Goal: Subscribe to service/newsletter

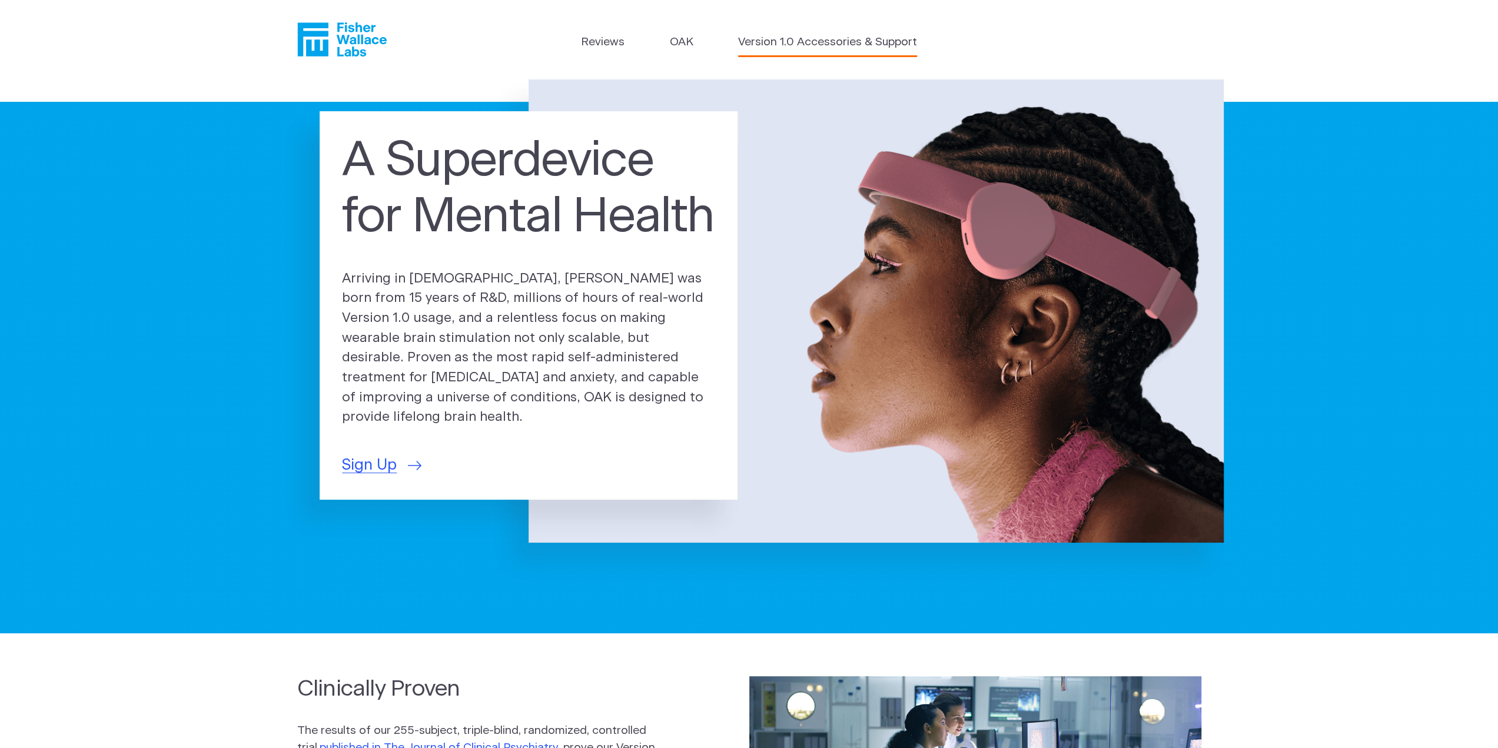
click at [781, 45] on link "Version 1.0 Accessories & Support" at bounding box center [827, 42] width 179 height 17
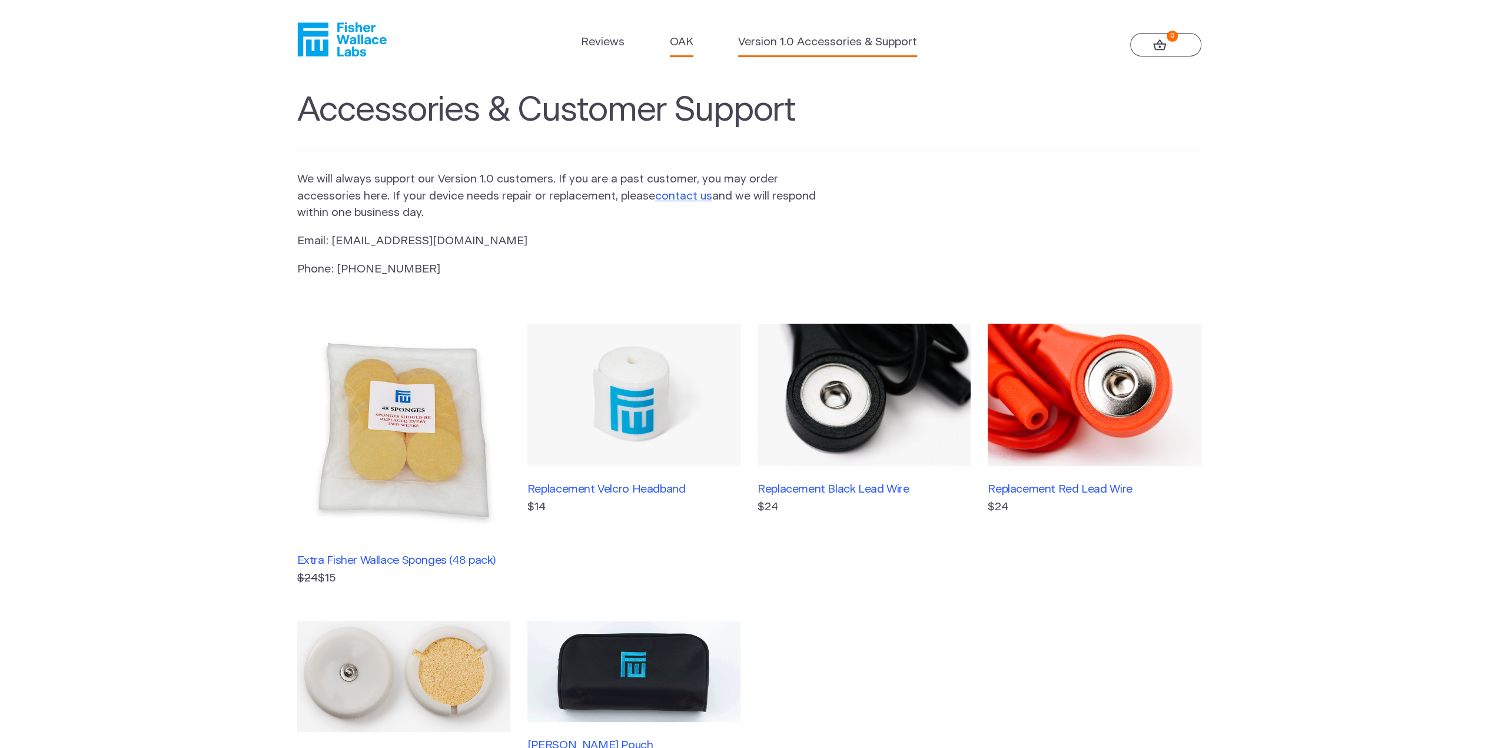
click at [690, 39] on link "OAK" at bounding box center [682, 42] width 24 height 17
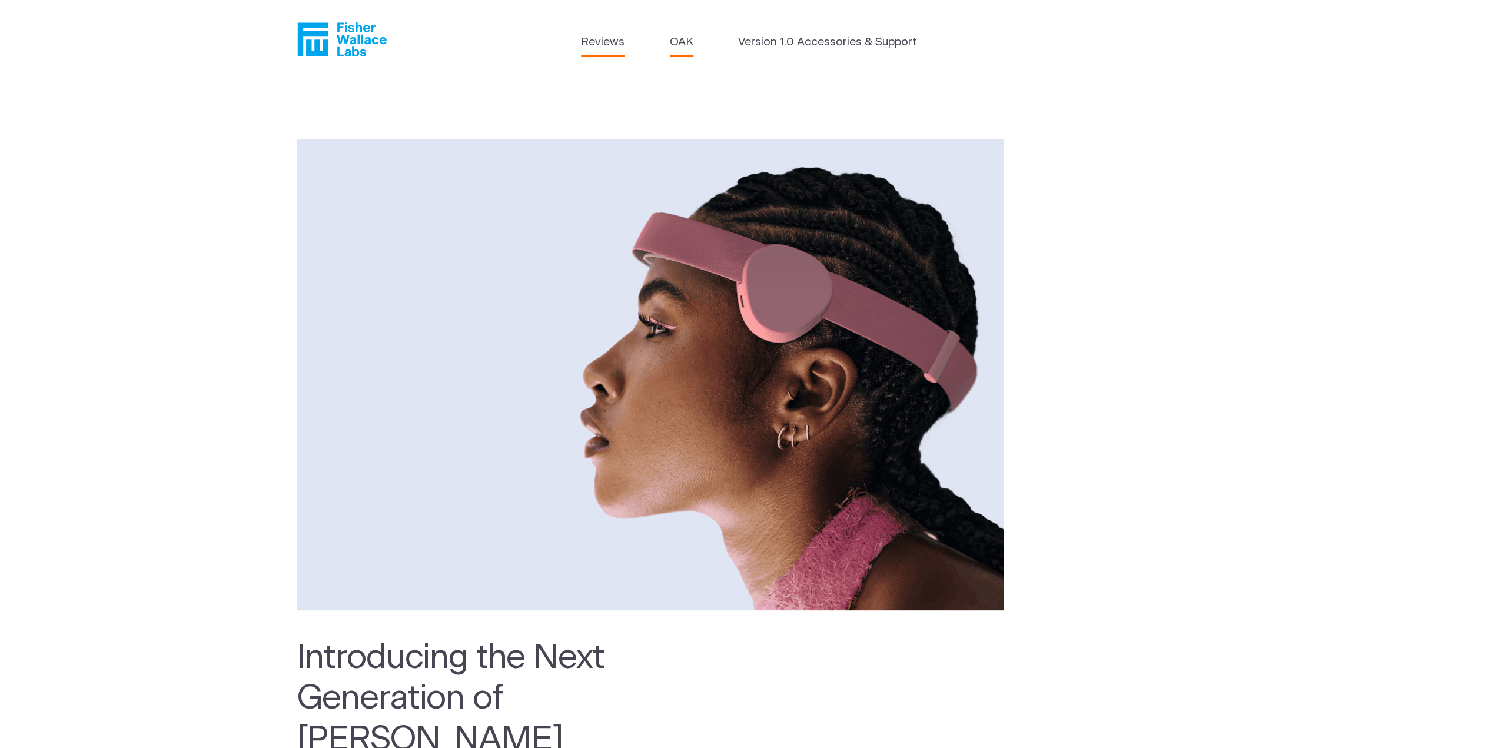
click at [613, 43] on link "Reviews" at bounding box center [603, 42] width 44 height 17
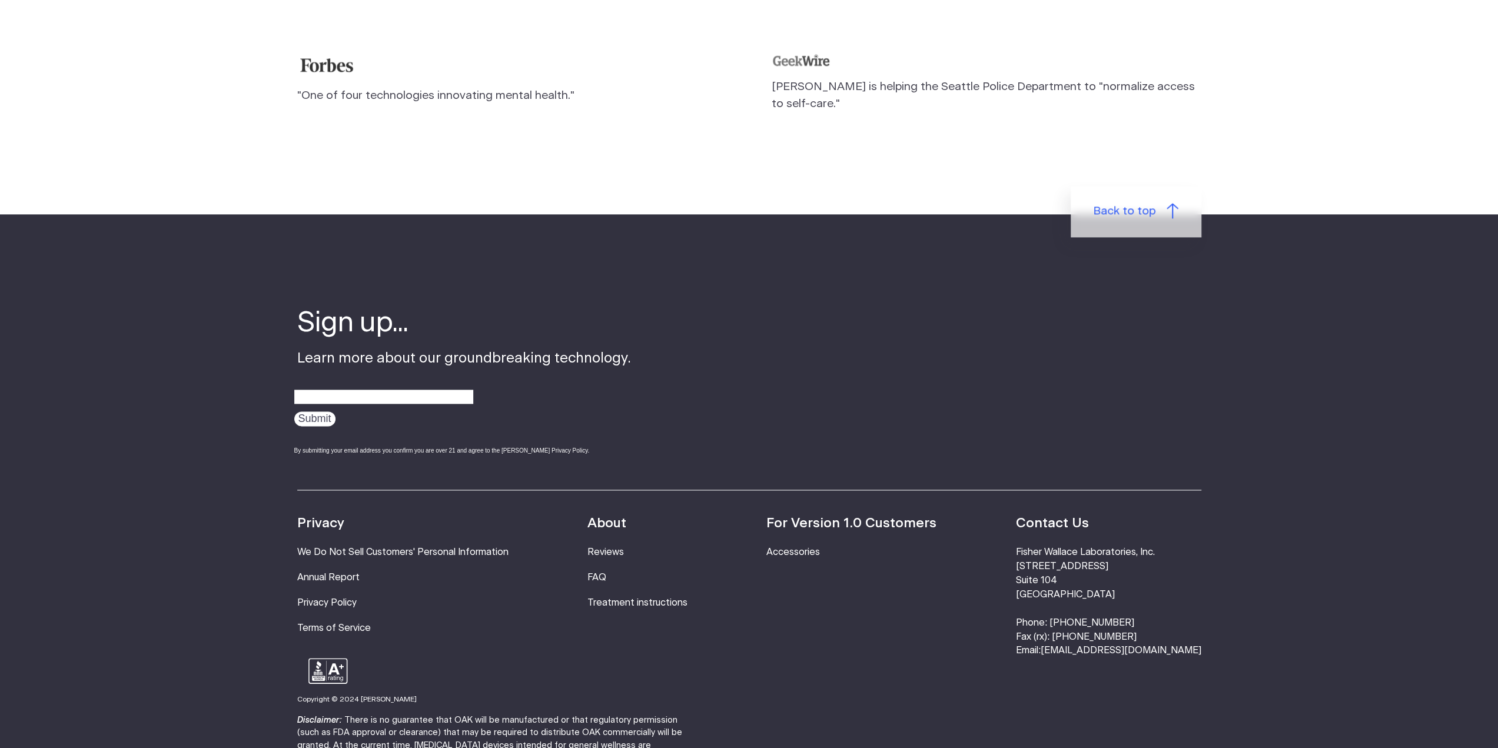
scroll to position [1000, 0]
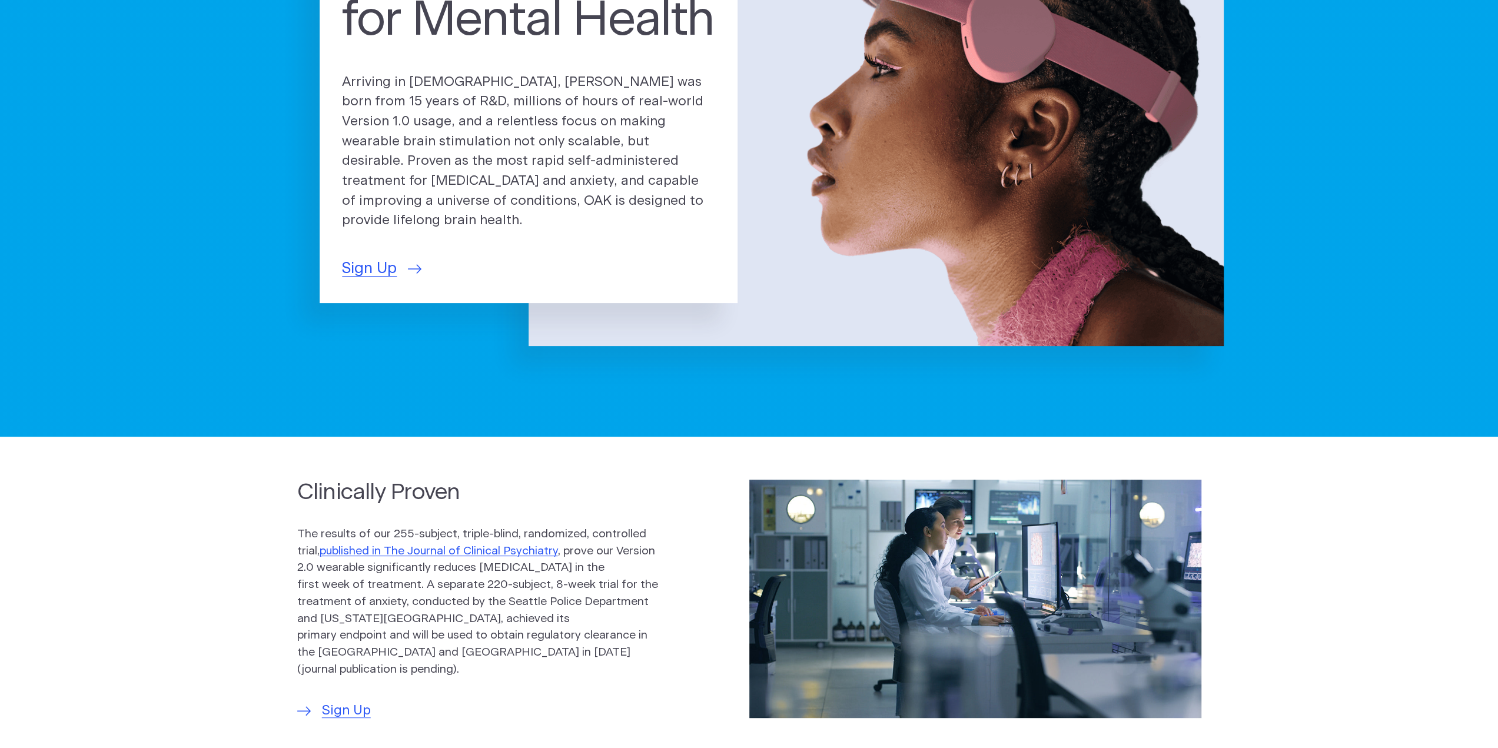
scroll to position [177, 0]
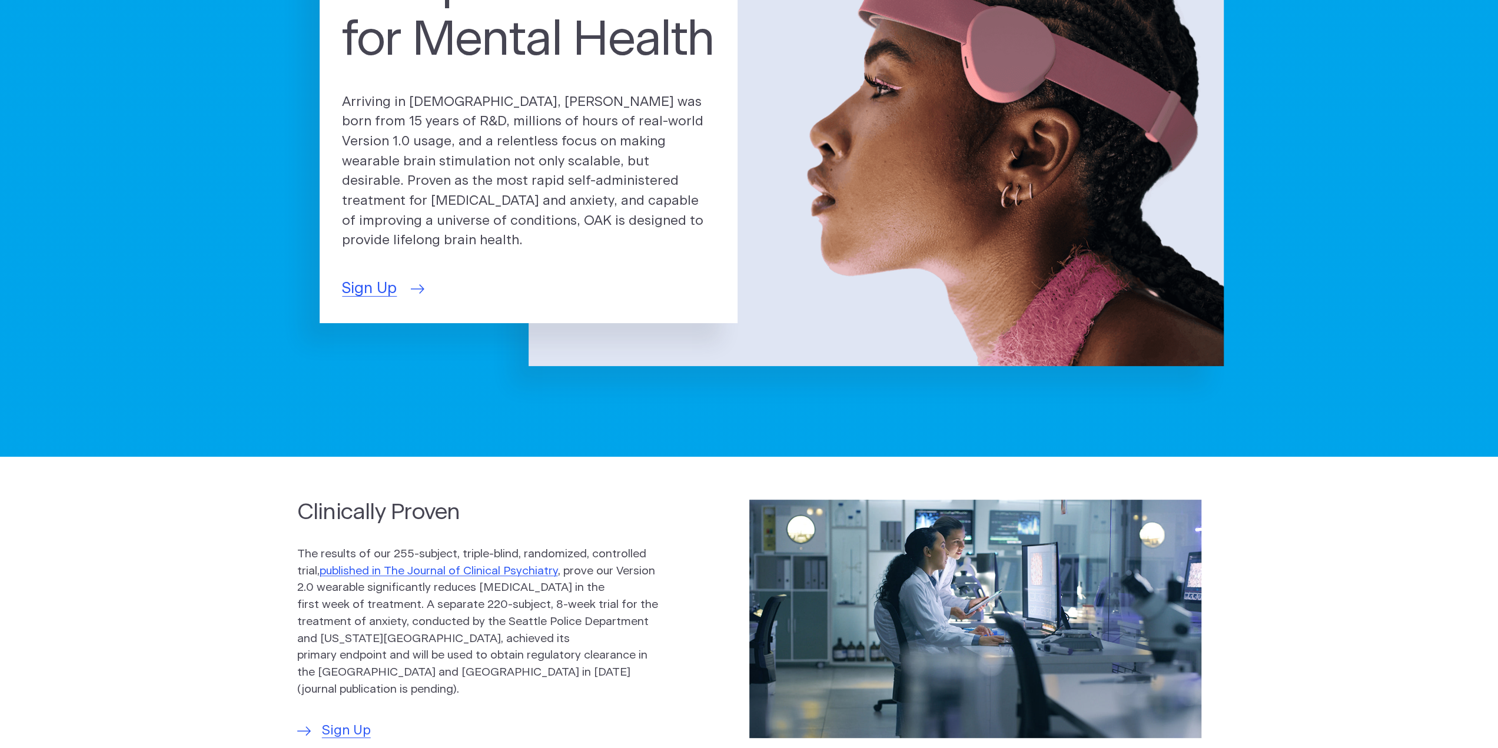
click at [394, 282] on span "Sign Up" at bounding box center [369, 288] width 55 height 23
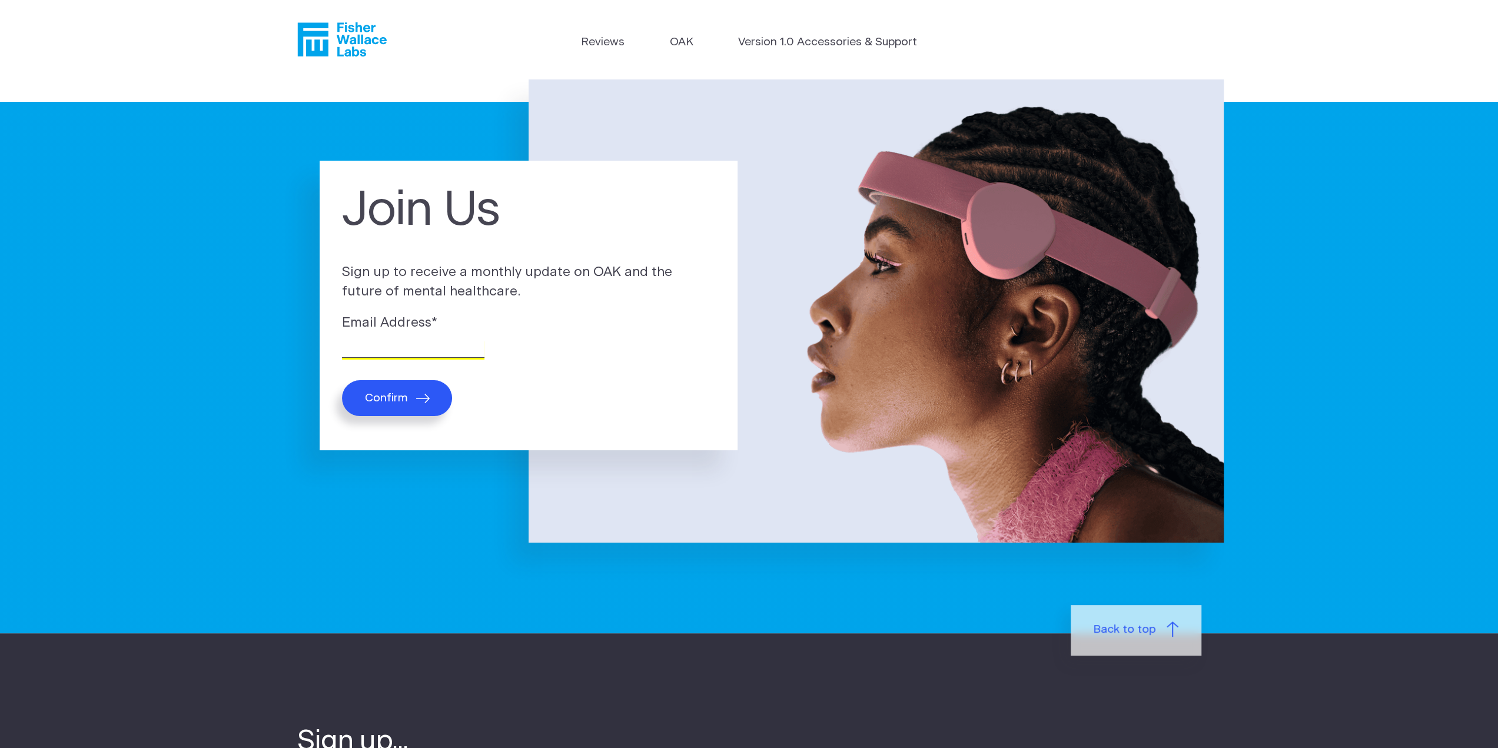
click at [390, 354] on input "Email Address *" at bounding box center [413, 349] width 142 height 18
type input "dmas90@gmail.com"
click at [342, 380] on button "Confirm" at bounding box center [397, 398] width 110 height 36
click at [415, 377] on div "Email Address * dmas90@gmail.com Confirm" at bounding box center [528, 364] width 373 height 103
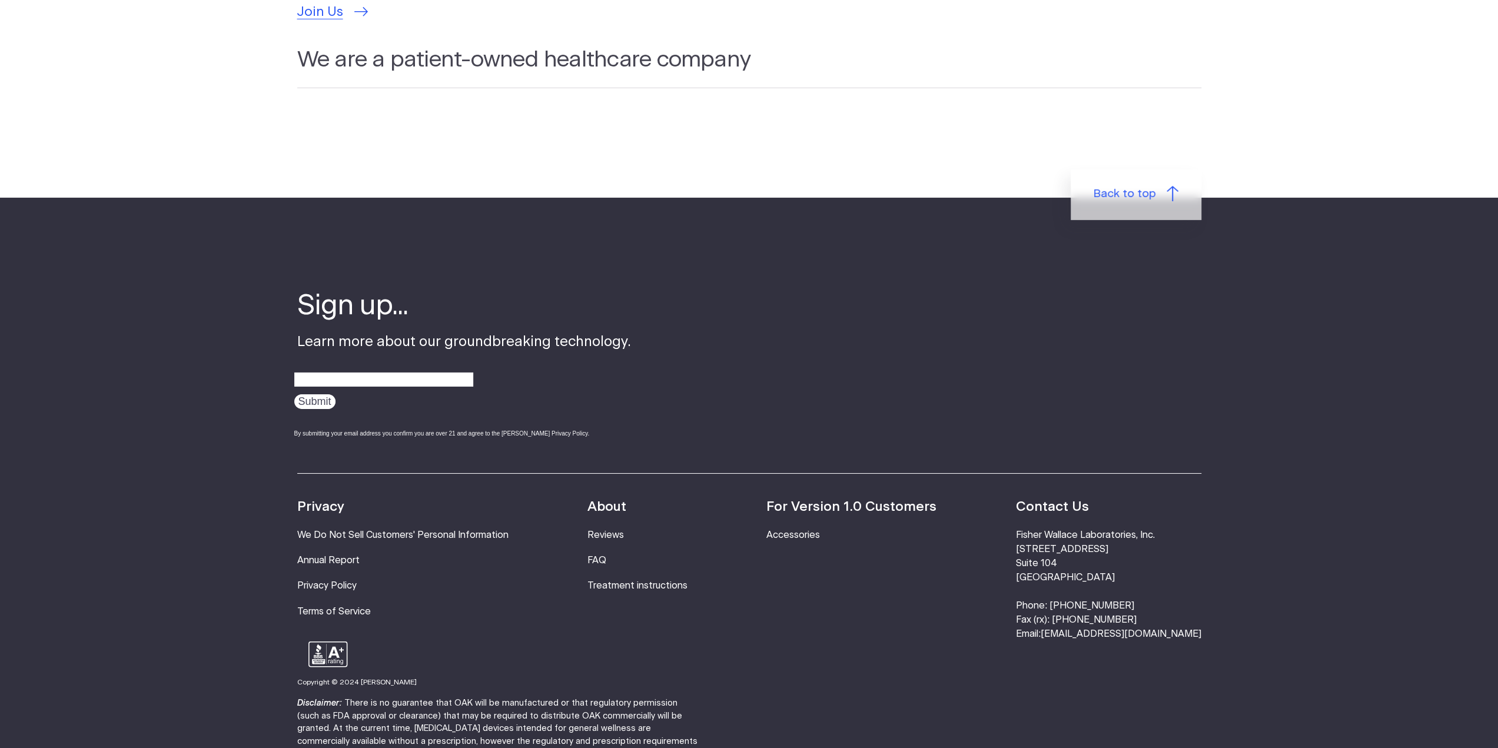
scroll to position [3825, 0]
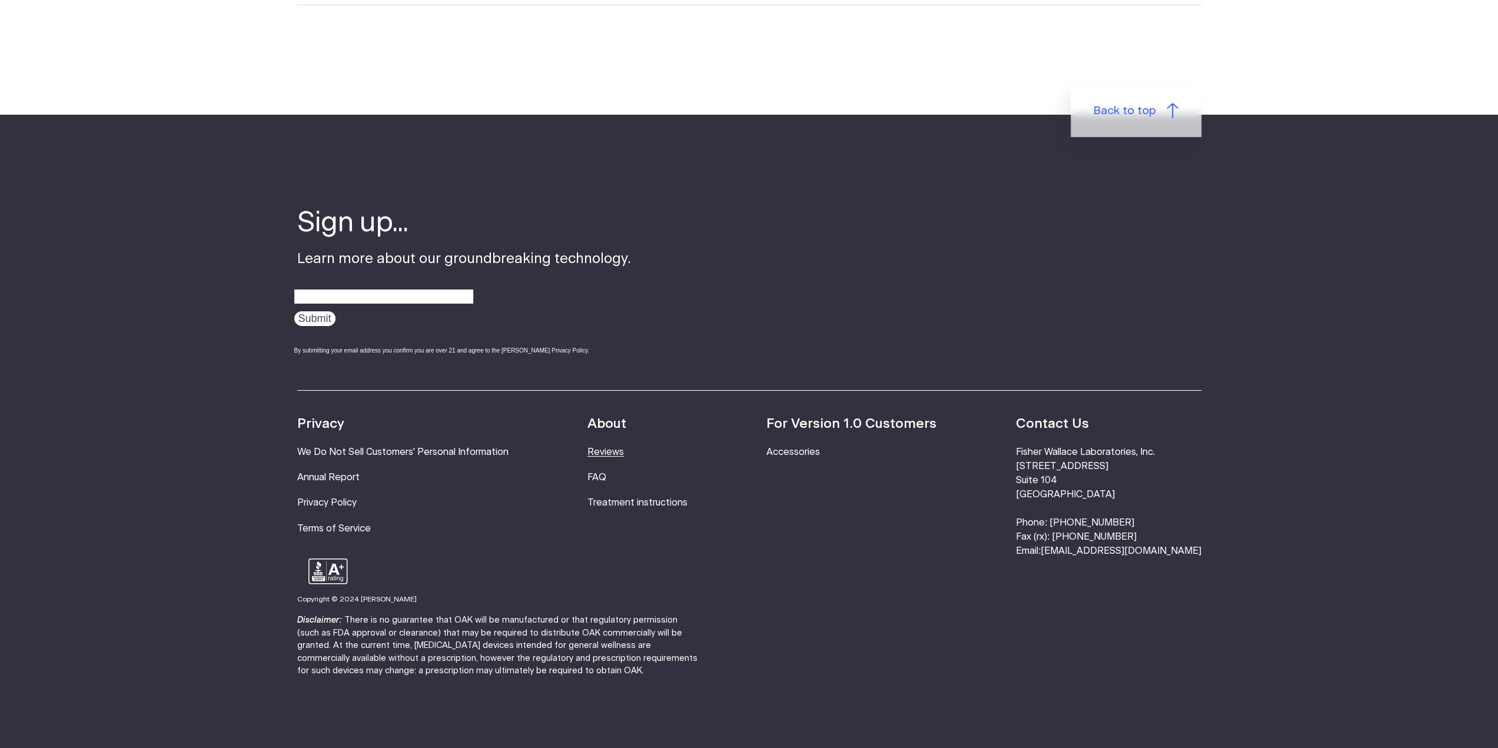
click at [620, 447] on link "Reviews" at bounding box center [605, 451] width 36 height 9
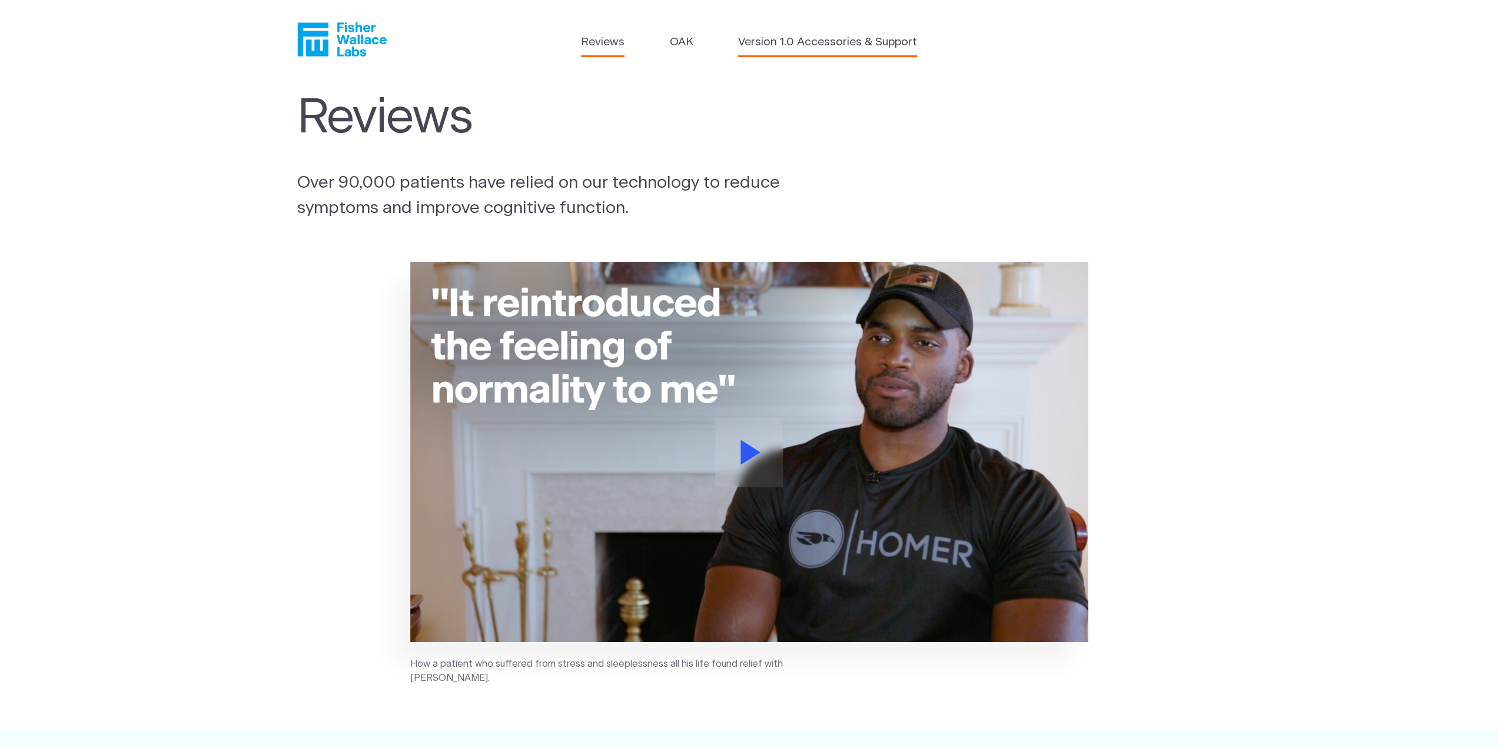
click at [788, 49] on link "Version 1.0 Accessories & Support" at bounding box center [827, 42] width 179 height 17
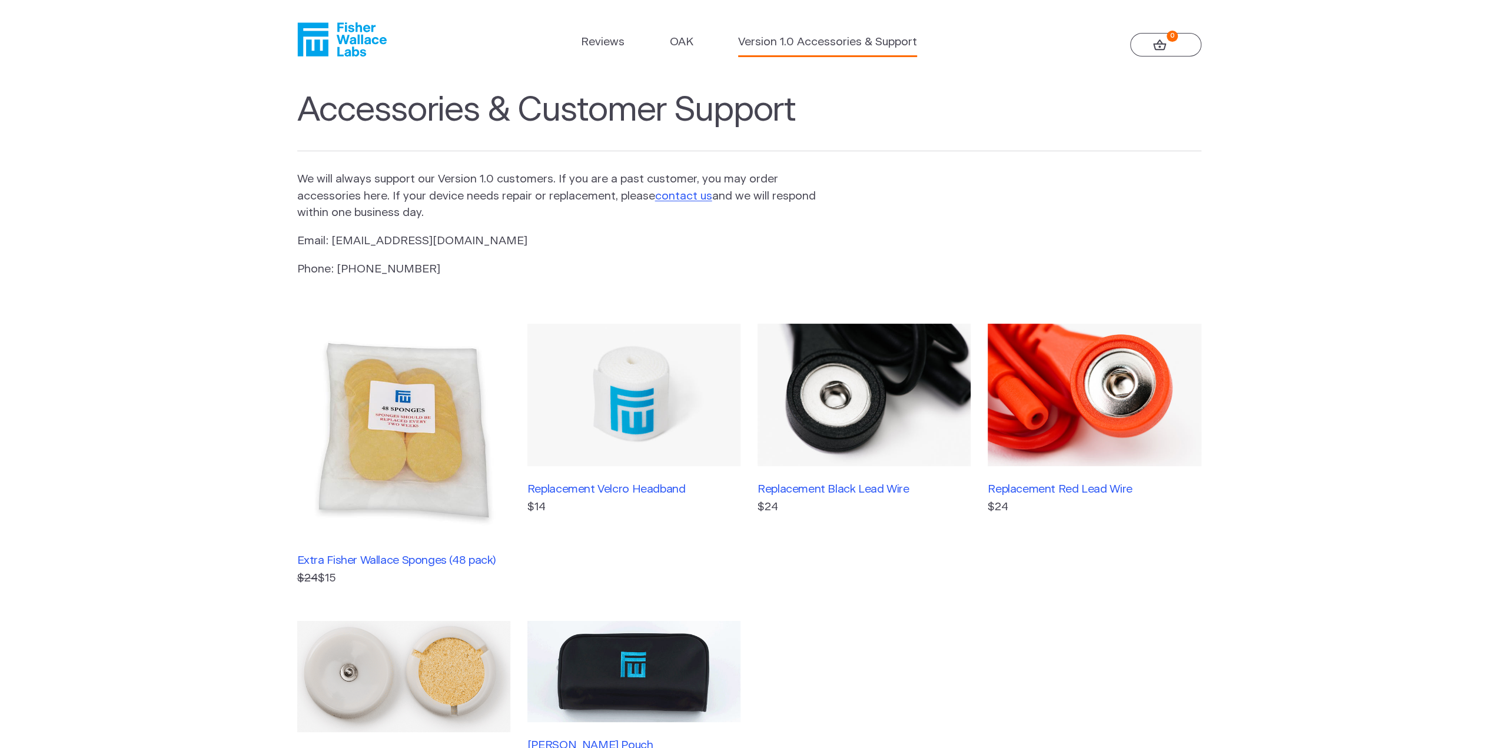
click at [330, 41] on icon "Fisher Wallace" at bounding box center [341, 39] width 89 height 34
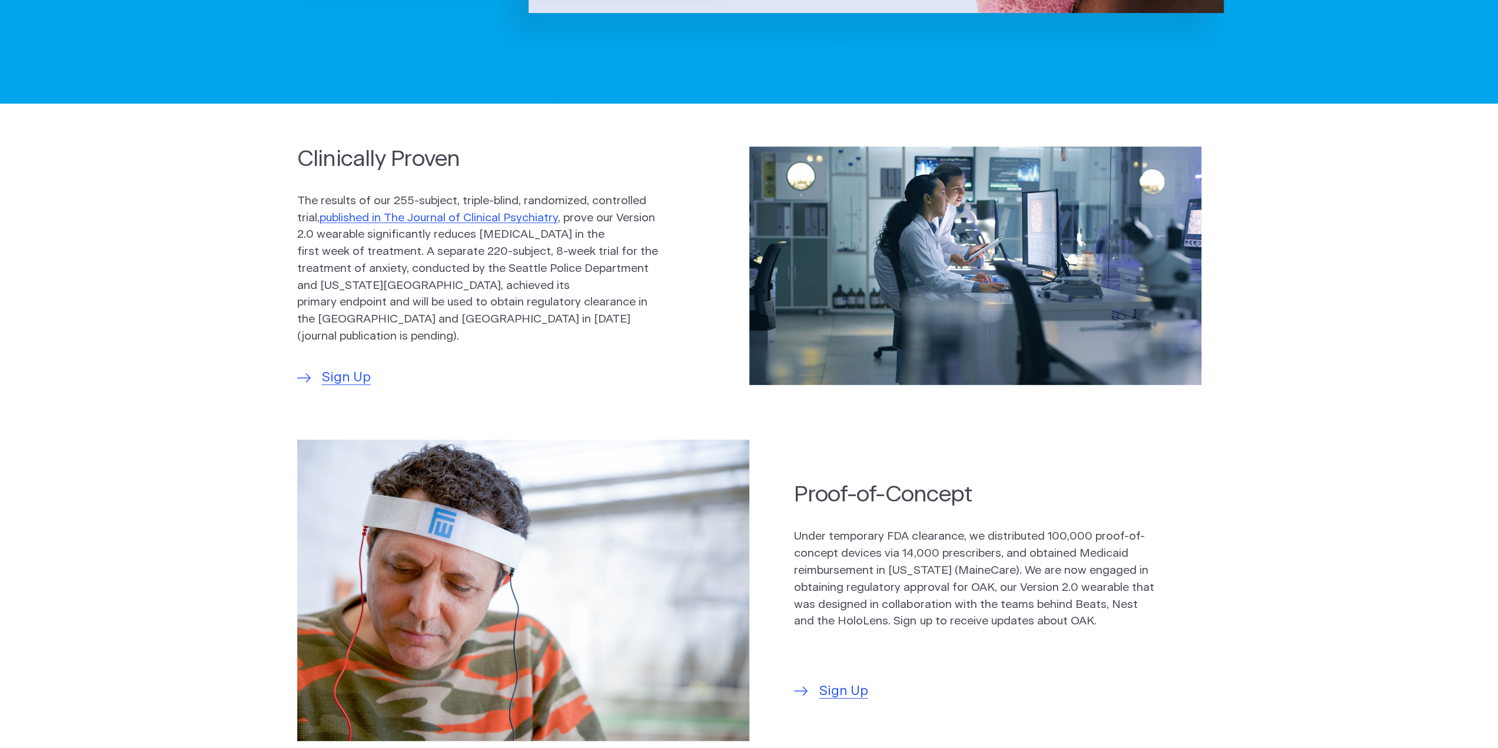
scroll to position [294, 0]
